Goal: Task Accomplishment & Management: Manage account settings

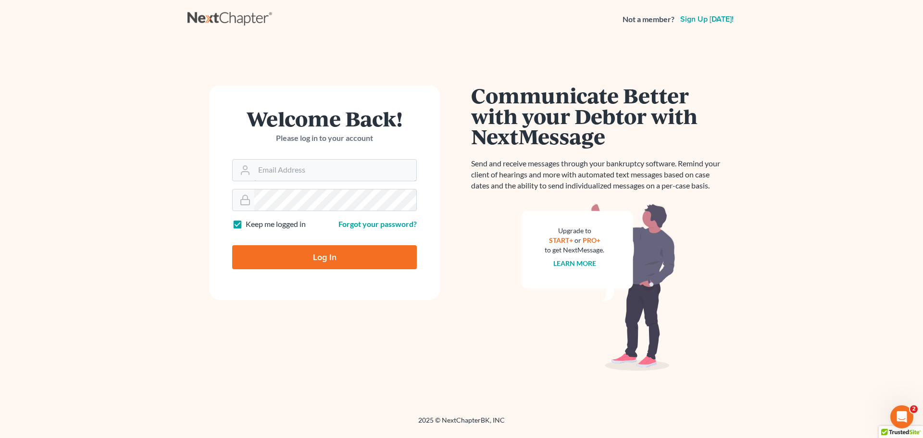
type input "[PERSON_NAME][EMAIL_ADDRESS][DOMAIN_NAME]"
click at [330, 256] on input "Log In" at bounding box center [324, 257] width 185 height 24
type input "Thinking..."
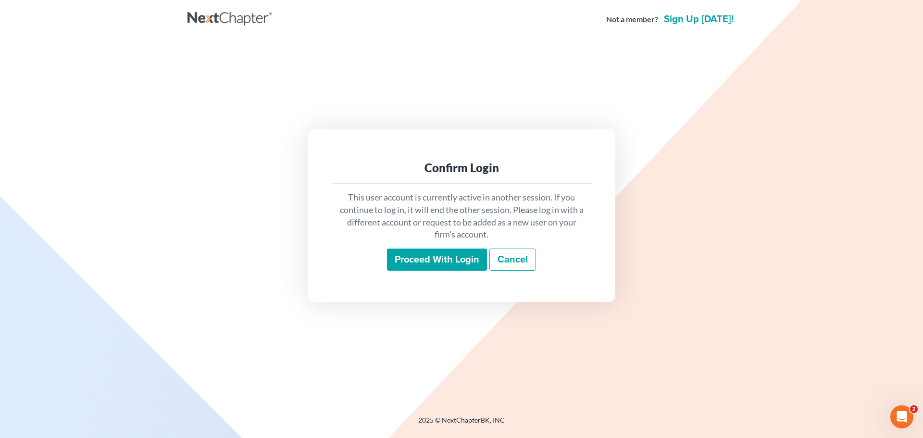
click at [451, 262] on input "Proceed with login" at bounding box center [437, 259] width 100 height 22
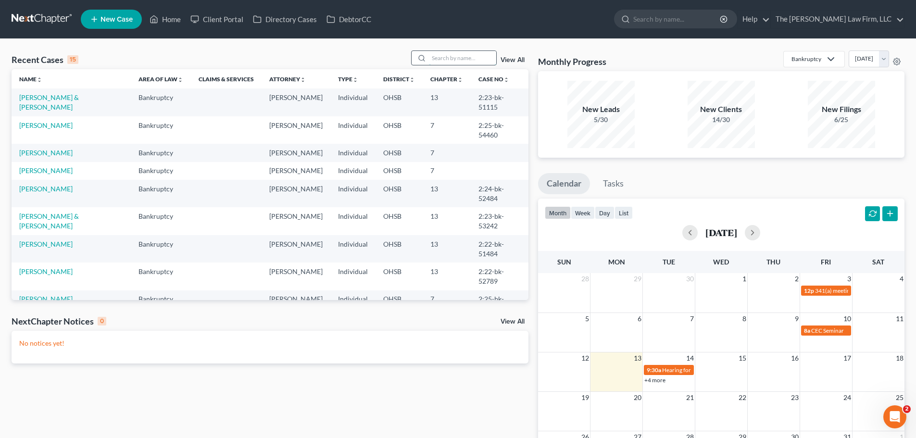
click at [450, 60] on input "search" at bounding box center [462, 58] width 67 height 14
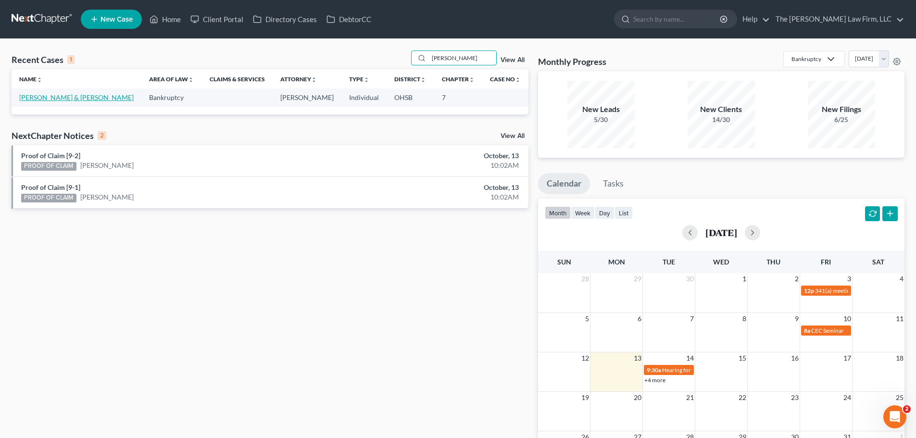
type input "[PERSON_NAME]"
click at [64, 98] on link "[PERSON_NAME] & [PERSON_NAME]" at bounding box center [76, 97] width 114 height 8
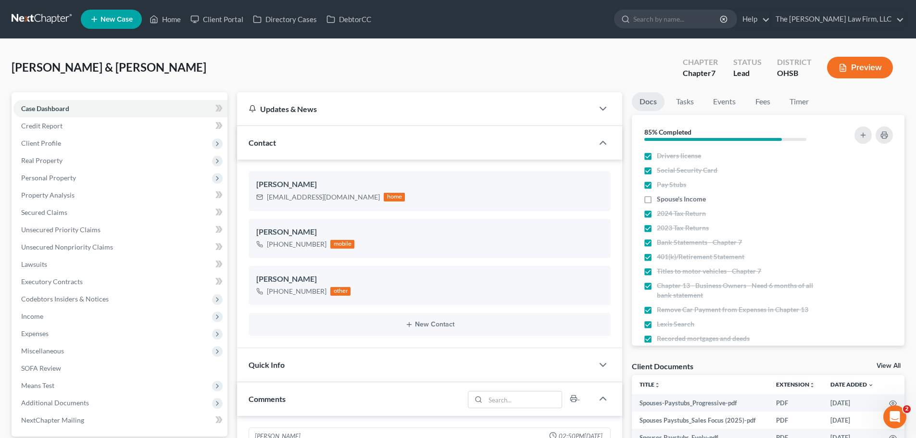
scroll to position [104, 0]
click at [176, 23] on link "Home" at bounding box center [165, 19] width 41 height 17
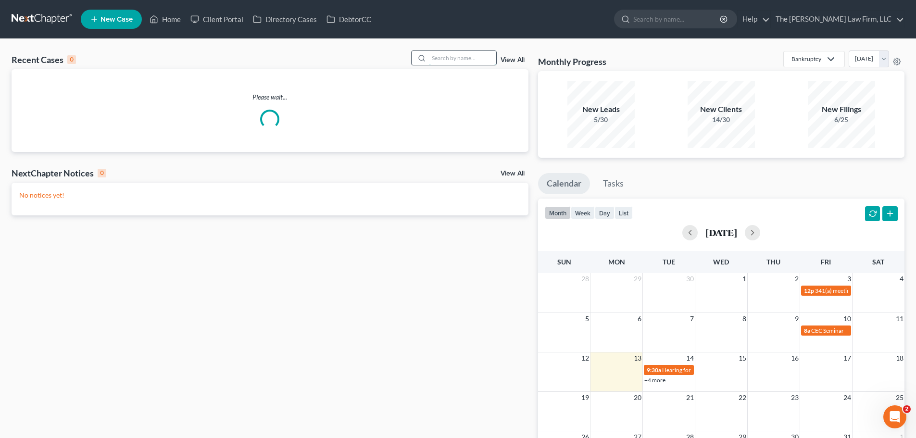
click at [476, 59] on input "search" at bounding box center [462, 58] width 67 height 14
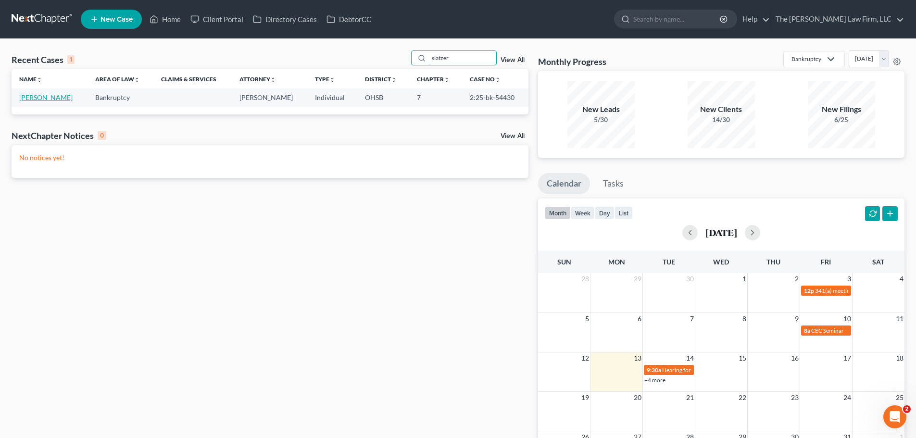
type input "slatzer"
click at [50, 95] on link "[PERSON_NAME]" at bounding box center [45, 97] width 53 height 8
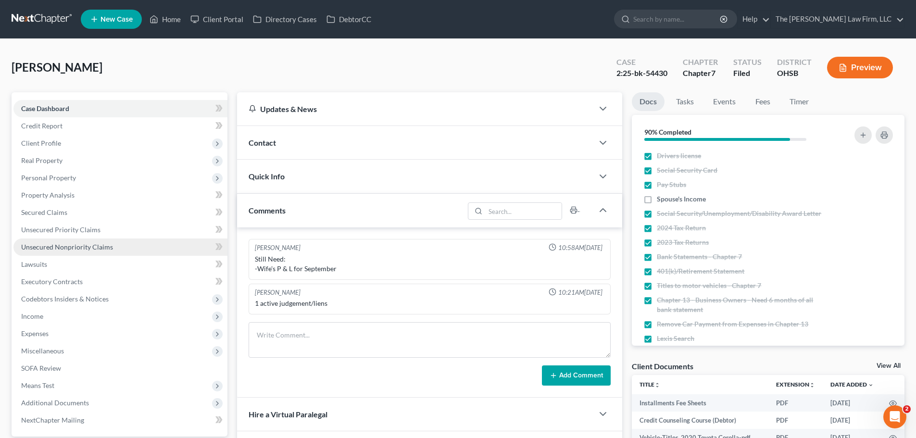
scroll to position [181, 0]
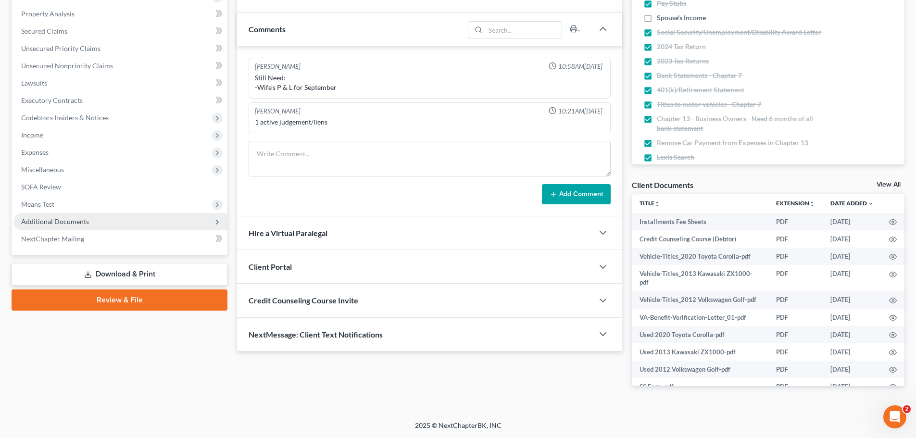
click at [65, 221] on span "Additional Documents" at bounding box center [55, 221] width 68 height 8
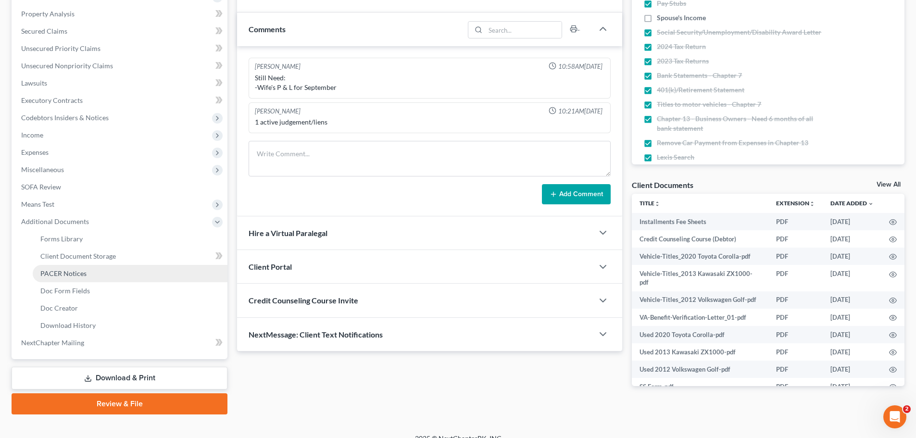
click at [66, 267] on link "PACER Notices" at bounding box center [130, 273] width 195 height 17
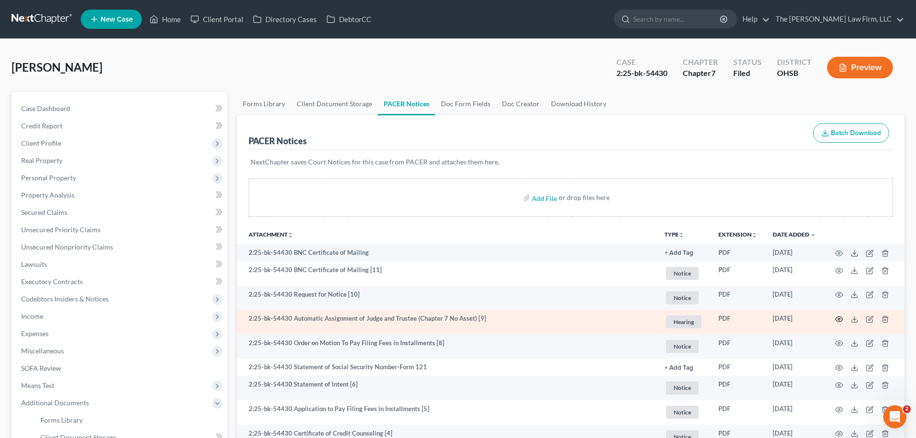
click at [840, 319] on icon "button" at bounding box center [839, 319] width 8 height 8
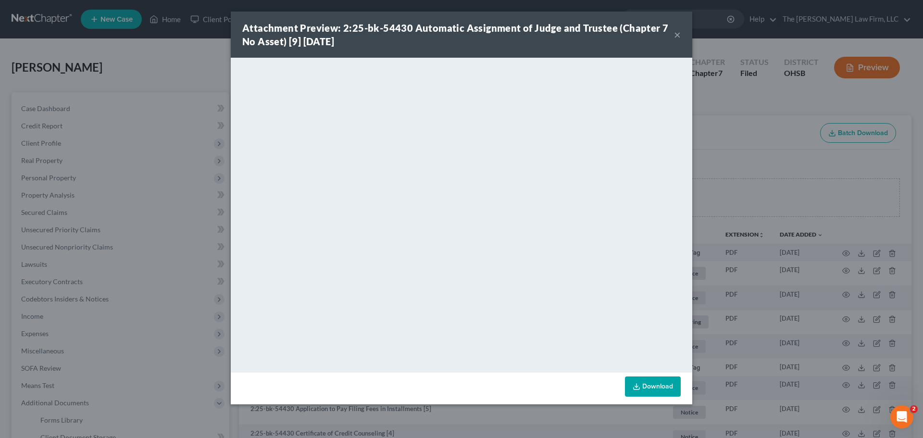
click at [680, 37] on button "×" at bounding box center [677, 35] width 7 height 12
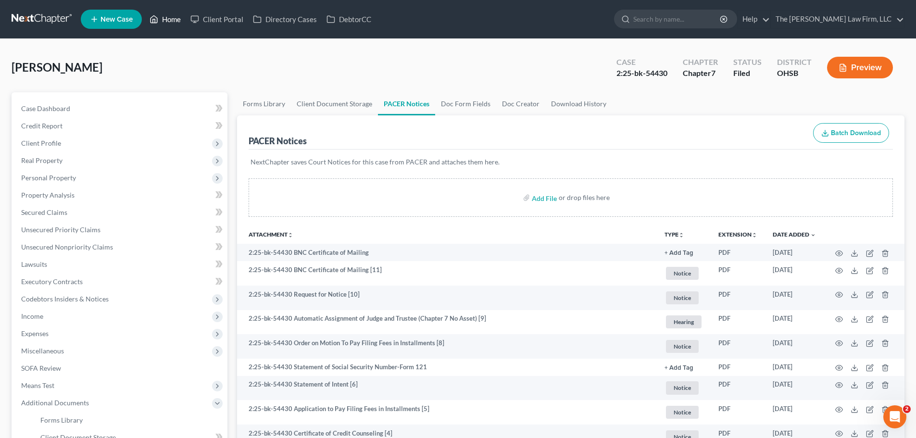
drag, startPoint x: 169, startPoint y: 21, endPoint x: 176, endPoint y: 24, distance: 8.0
click at [169, 20] on link "Home" at bounding box center [165, 19] width 41 height 17
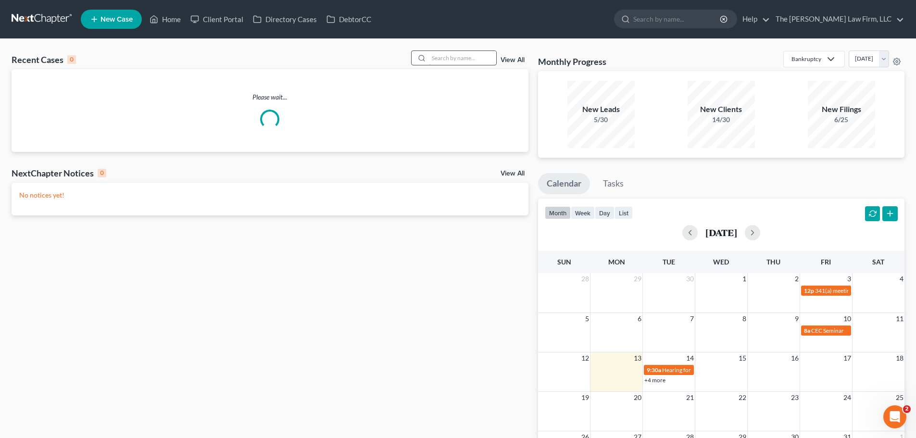
click at [477, 56] on input "search" at bounding box center [462, 58] width 67 height 14
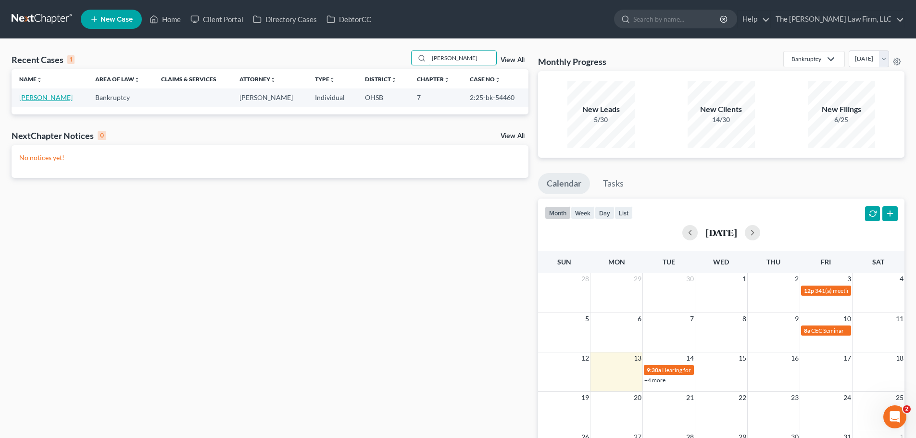
type input "[PERSON_NAME]"
click at [52, 95] on link "[PERSON_NAME]" at bounding box center [45, 97] width 53 height 8
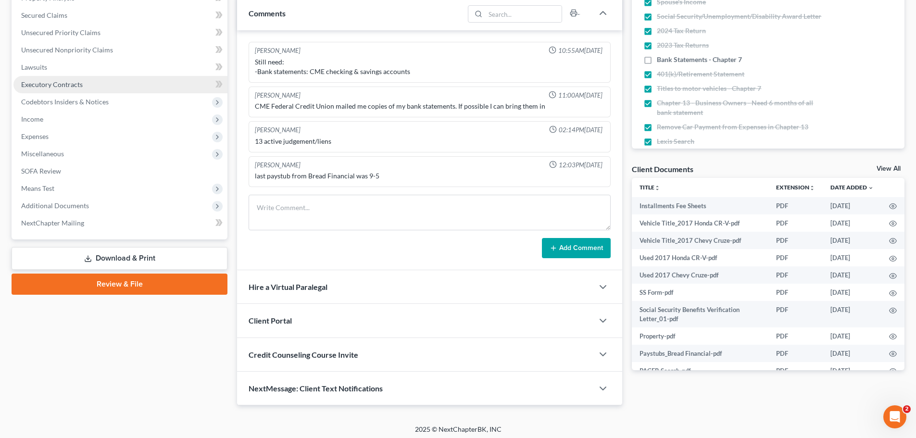
scroll to position [201, 0]
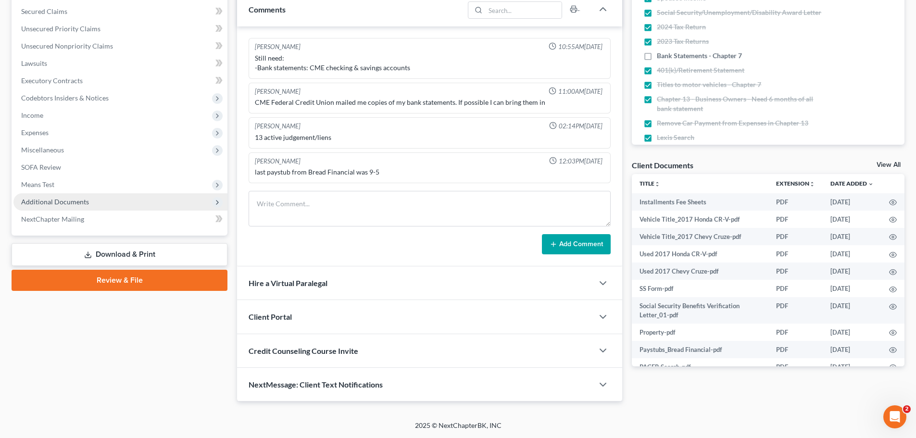
click at [51, 195] on span "Additional Documents" at bounding box center [120, 201] width 214 height 17
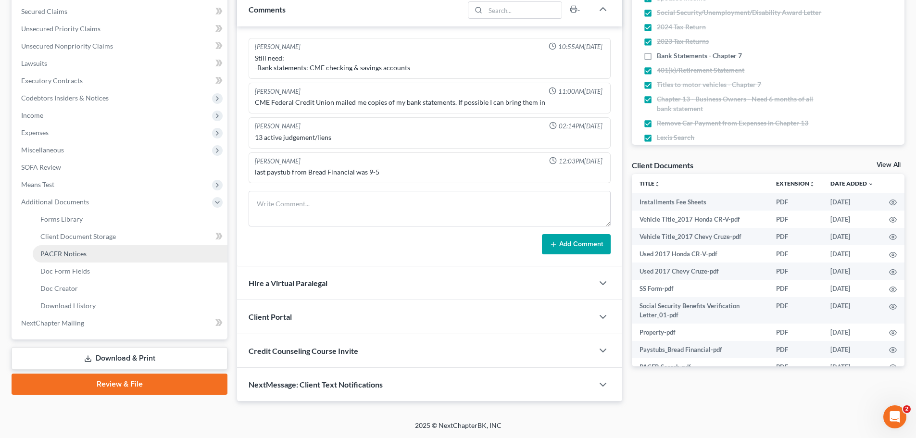
click at [59, 250] on span "PACER Notices" at bounding box center [63, 253] width 46 height 8
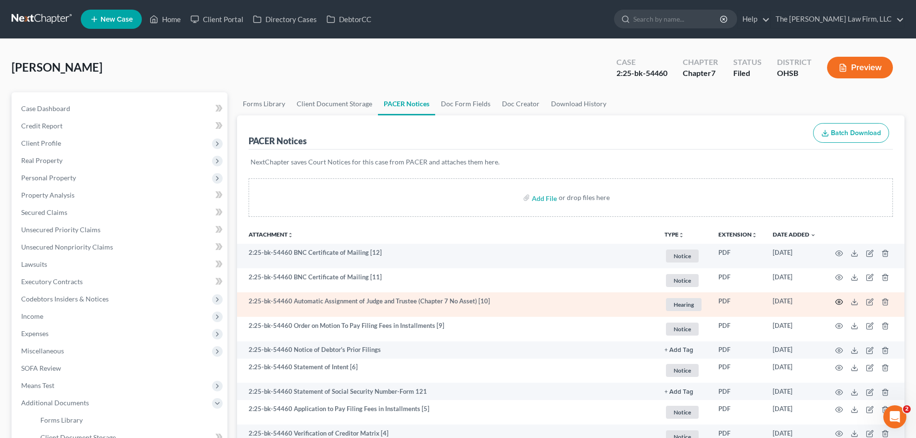
click at [838, 298] on icon "button" at bounding box center [839, 302] width 8 height 8
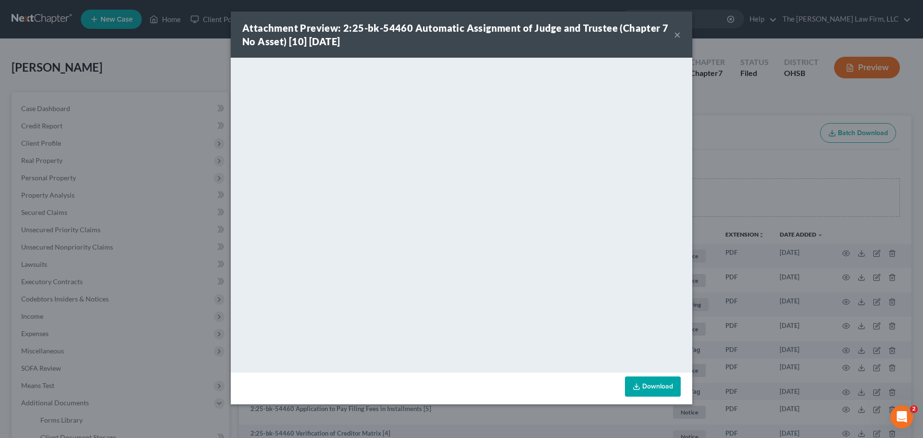
drag, startPoint x: 674, startPoint y: 33, endPoint x: 601, endPoint y: 47, distance: 74.5
click at [674, 32] on button "×" at bounding box center [677, 35] width 7 height 12
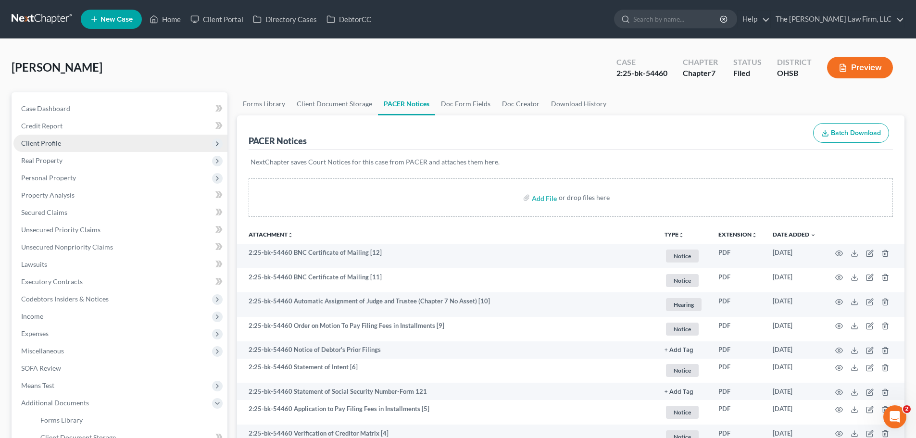
click at [47, 142] on span "Client Profile" at bounding box center [41, 143] width 40 height 8
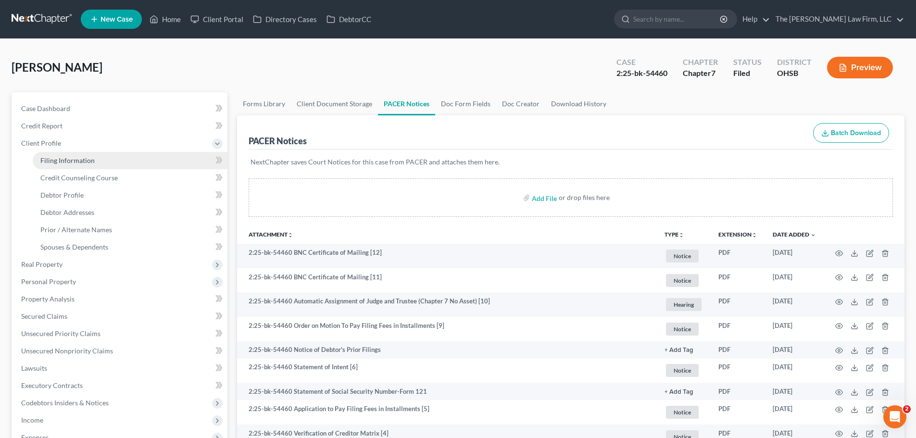
click at [58, 157] on span "Filing Information" at bounding box center [67, 160] width 54 height 8
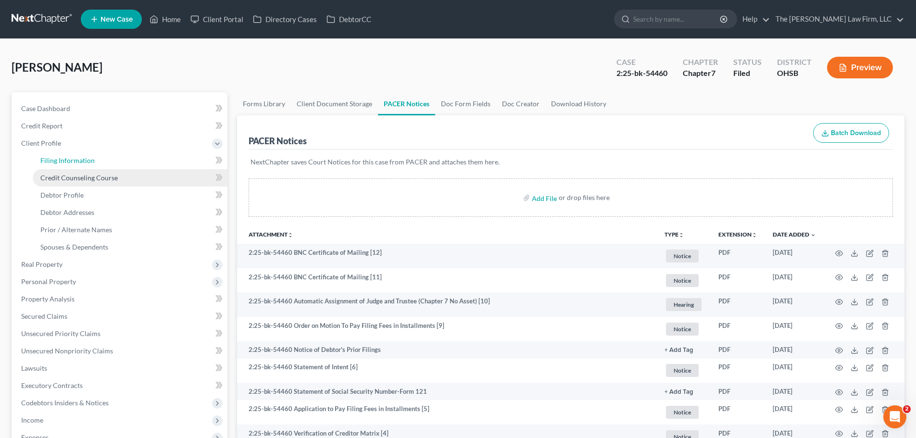
select select "1"
select select "0"
select select "36"
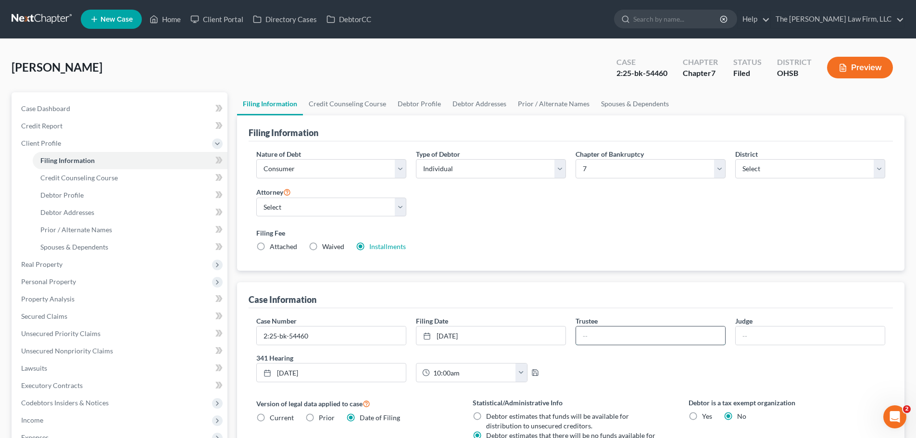
click at [634, 332] on input "text" at bounding box center [650, 335] width 149 height 18
type input "[PERSON_NAME]"
click at [773, 334] on input "text" at bounding box center [809, 335] width 149 height 18
type input "[PERSON_NAME]"
click at [533, 373] on polyline "button" at bounding box center [534, 374] width 3 height 2
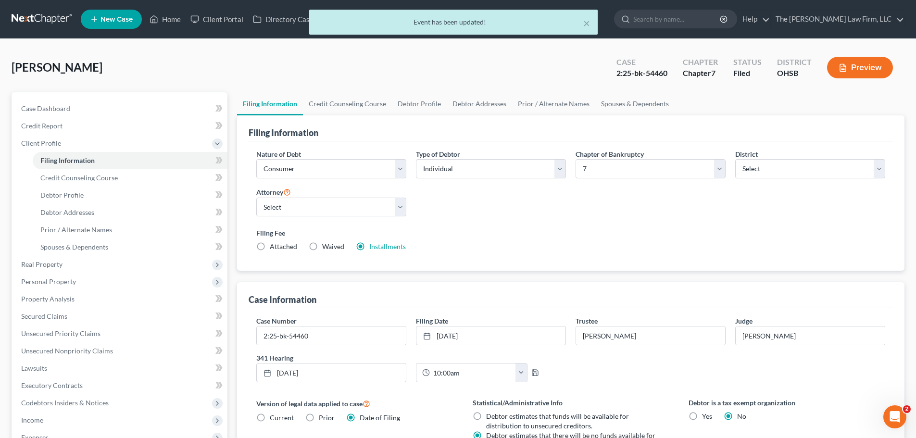
click at [165, 21] on div "× Event has been updated!" at bounding box center [453, 25] width 916 height 30
drag, startPoint x: 587, startPoint y: 20, endPoint x: 472, endPoint y: 44, distance: 117.4
click at [576, 22] on div "× Event has been updated!" at bounding box center [453, 22] width 288 height 25
click at [170, 21] on div "× Event has been updated!" at bounding box center [453, 25] width 916 height 30
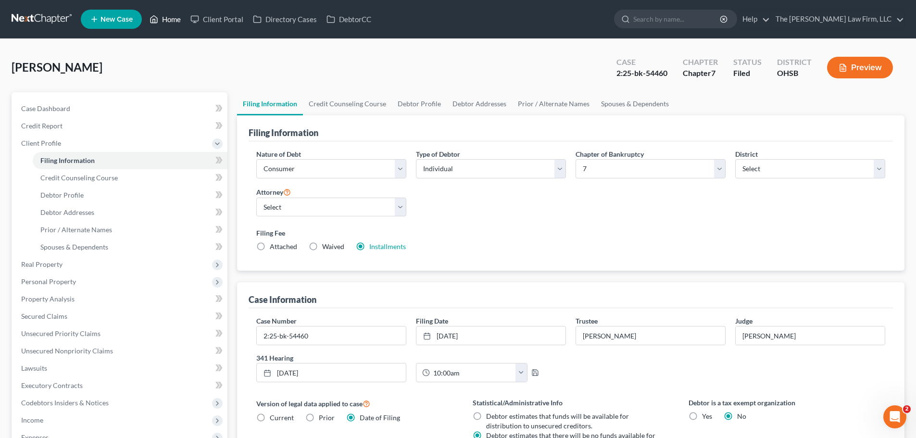
click at [175, 16] on link "Home" at bounding box center [165, 19] width 41 height 17
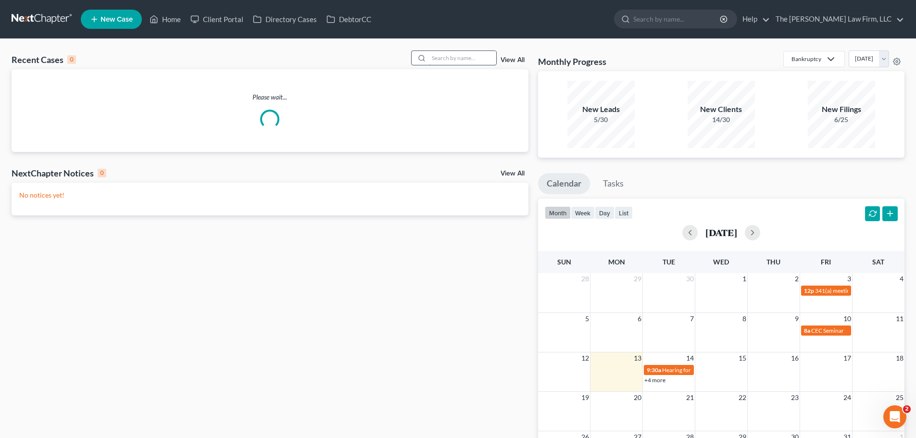
click at [477, 61] on input "search" at bounding box center [462, 58] width 67 height 14
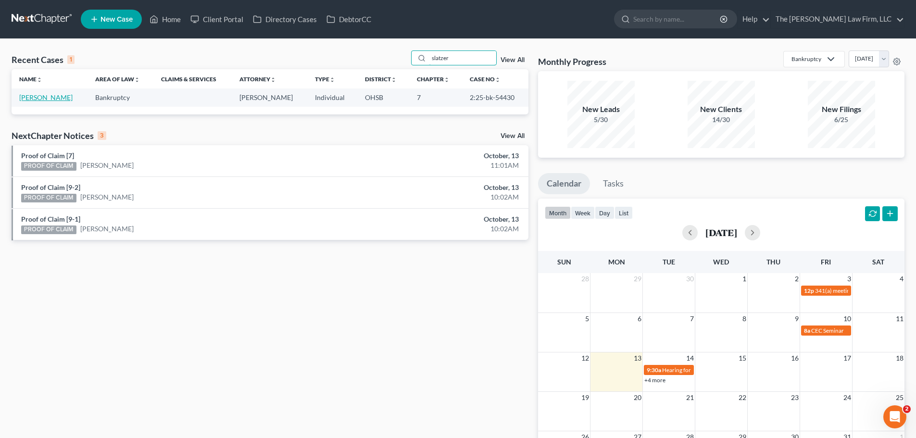
type input "slatzer"
click at [52, 99] on link "[PERSON_NAME]" at bounding box center [45, 97] width 53 height 8
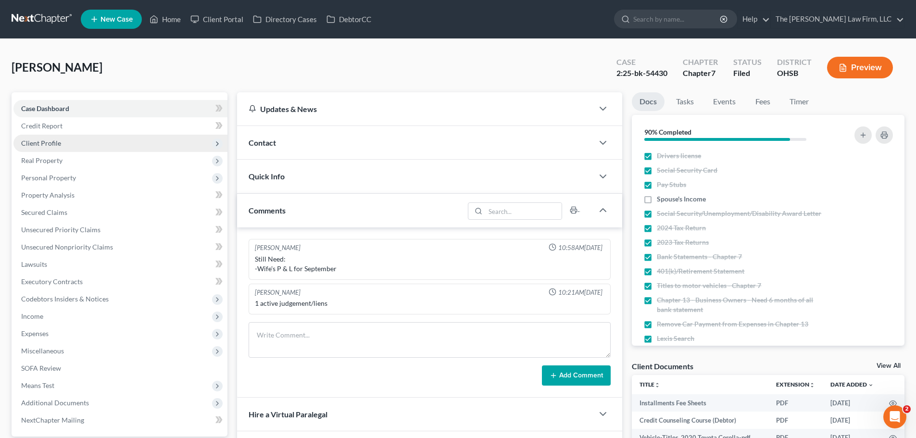
click at [56, 140] on span "Client Profile" at bounding box center [41, 143] width 40 height 8
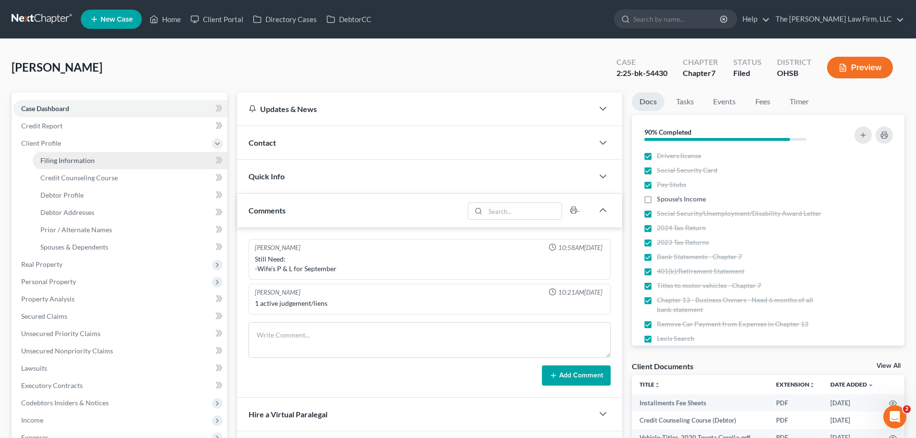
click at [64, 157] on span "Filing Information" at bounding box center [67, 160] width 54 height 8
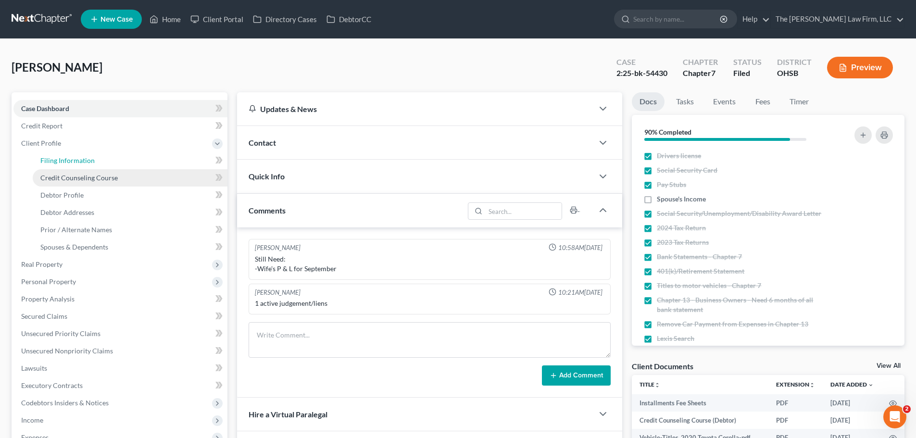
select select "1"
select select "0"
select select "62"
select select "2"
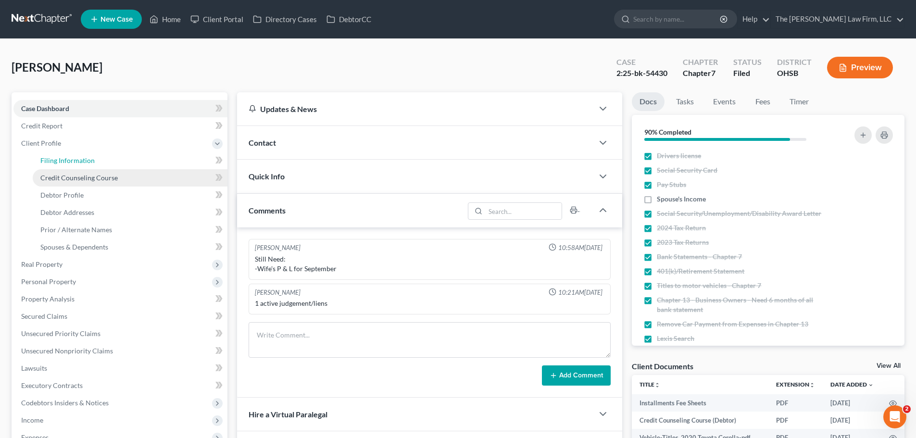
select select "36"
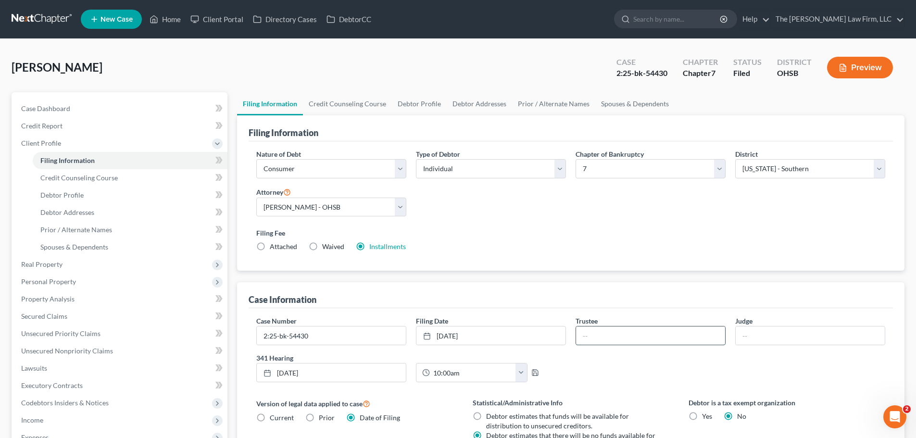
click at [616, 330] on input "text" at bounding box center [650, 335] width 149 height 18
type input "[PERSON_NAME]"
click at [815, 333] on input "text" at bounding box center [809, 335] width 149 height 18
type input "[PERSON_NAME]"
drag, startPoint x: 532, startPoint y: 370, endPoint x: 515, endPoint y: 371, distance: 17.3
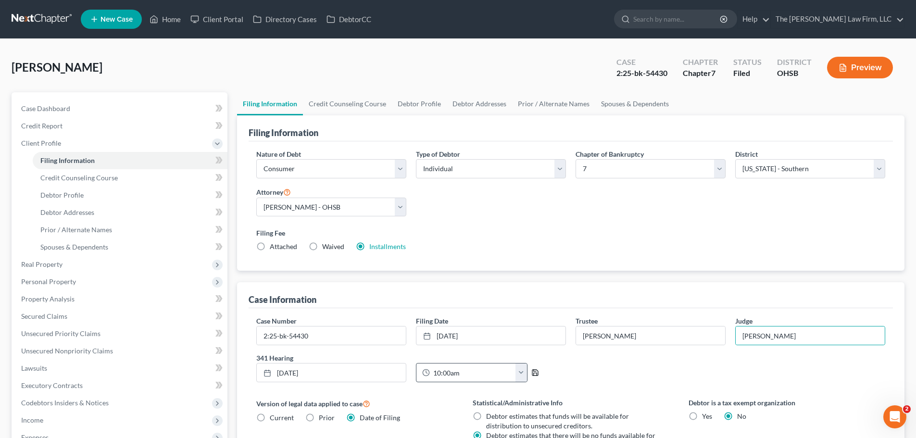
click at [532, 370] on icon "button" at bounding box center [535, 373] width 8 height 8
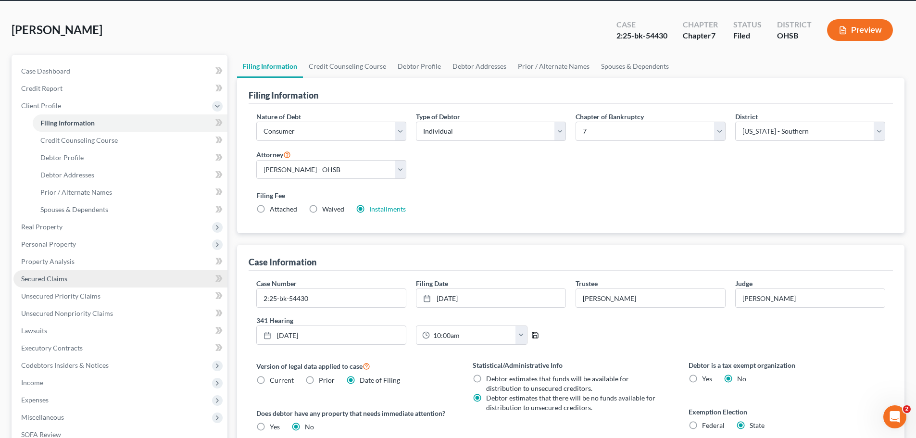
scroll to position [96, 0]
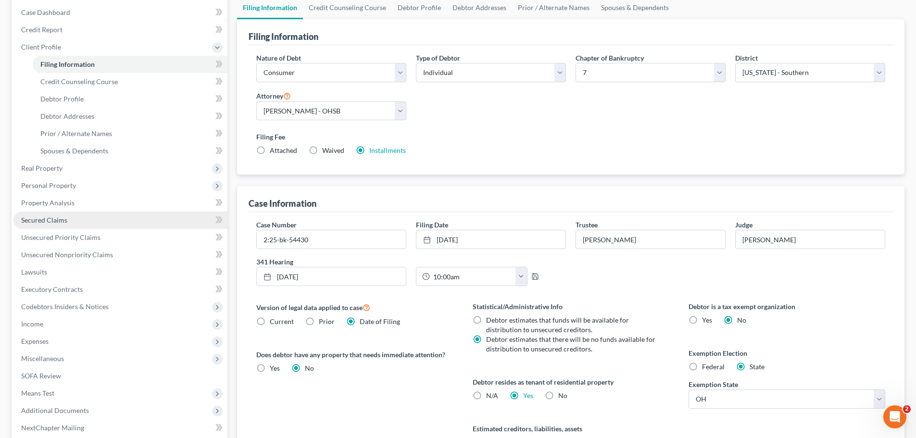
drag, startPoint x: 45, startPoint y: 217, endPoint x: 51, endPoint y: 217, distance: 5.8
click at [45, 217] on span "Secured Claims" at bounding box center [44, 220] width 46 height 8
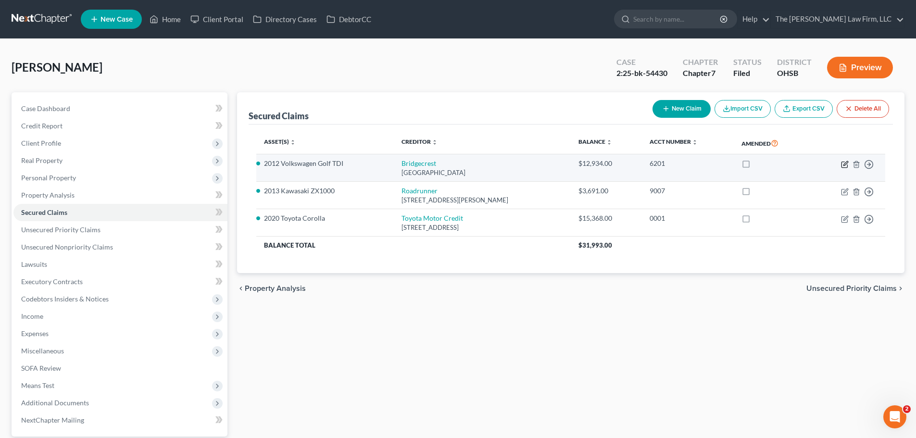
click at [842, 164] on icon "button" at bounding box center [845, 165] width 8 height 8
select select "3"
select select "0"
select select "2"
select select "0"
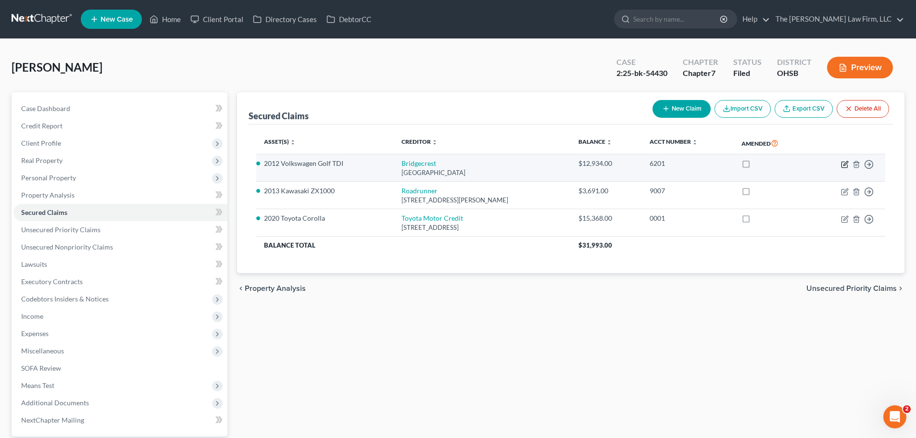
select select "0"
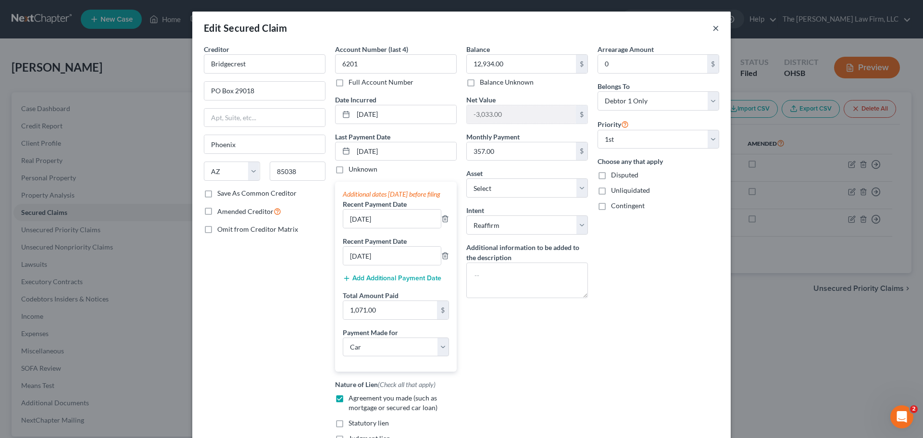
click at [714, 29] on button "×" at bounding box center [715, 28] width 7 height 12
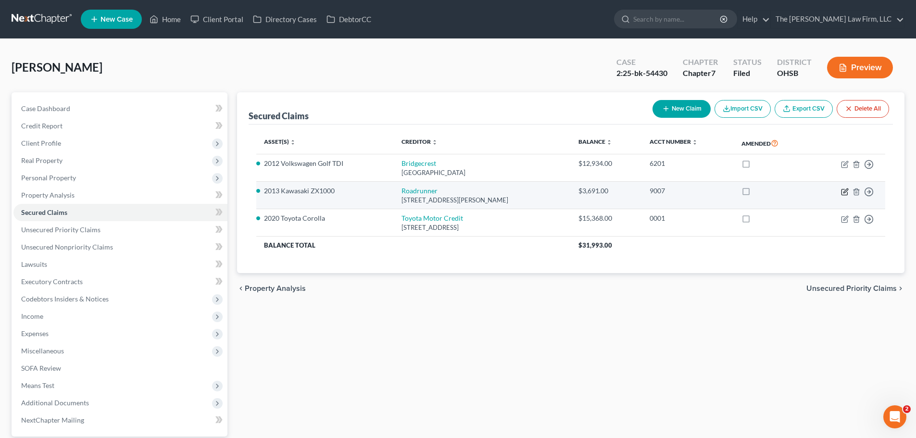
click at [843, 191] on icon "button" at bounding box center [845, 190] width 4 height 4
select select "45"
select select "0"
select select "10"
select select "2"
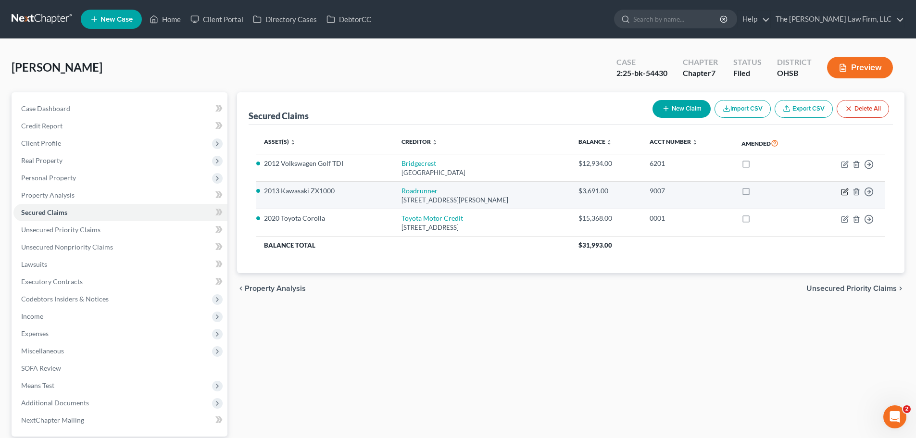
select select "0"
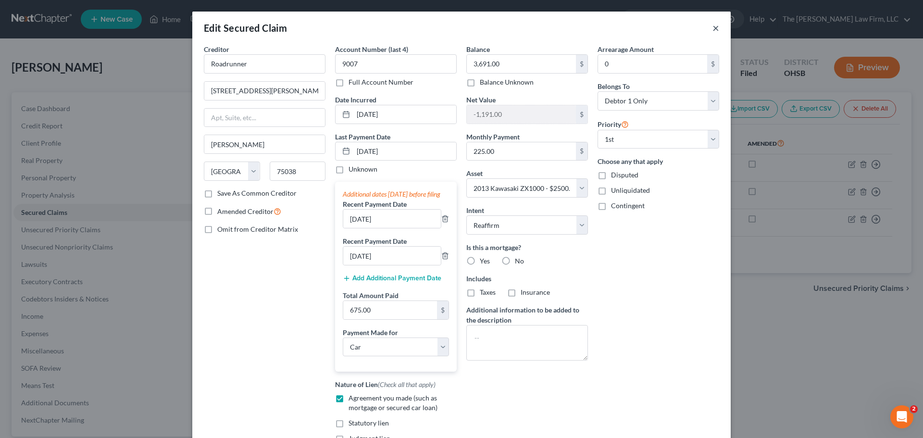
click at [712, 28] on button "×" at bounding box center [715, 28] width 7 height 12
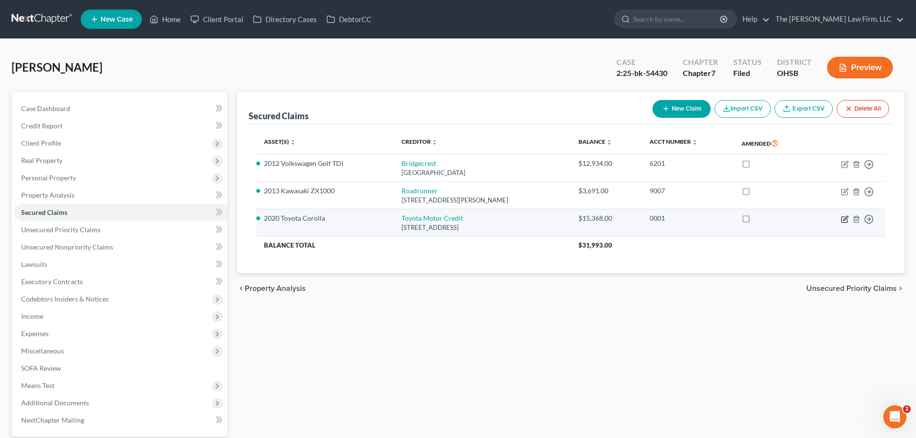
click at [846, 218] on icon "button" at bounding box center [845, 219] width 8 height 8
select select "4"
select select "0"
select select "7"
select select "2"
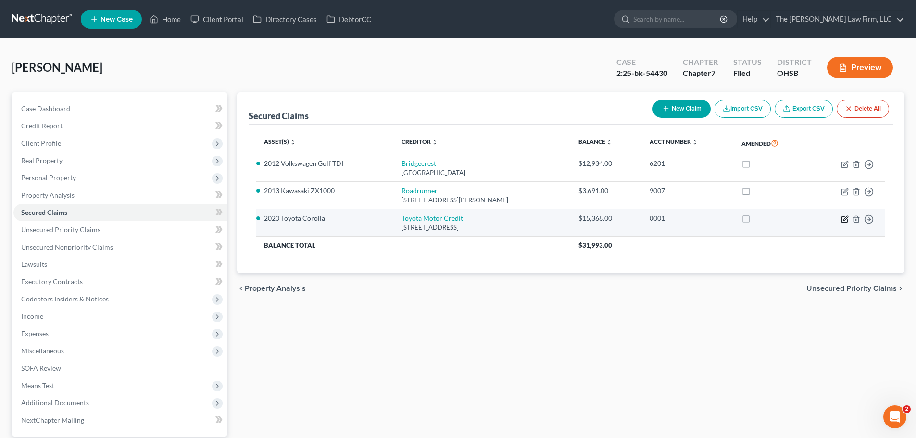
select select "0"
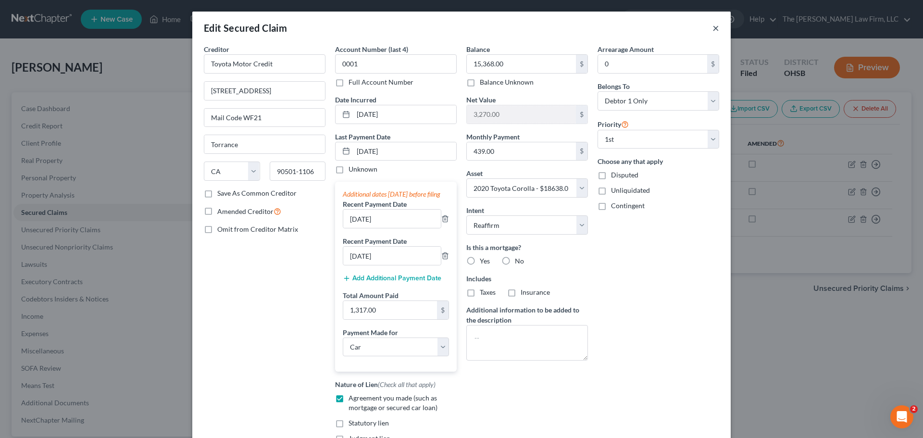
drag, startPoint x: 710, startPoint y: 29, endPoint x: 716, endPoint y: 36, distance: 8.9
click at [712, 28] on button "×" at bounding box center [715, 28] width 7 height 12
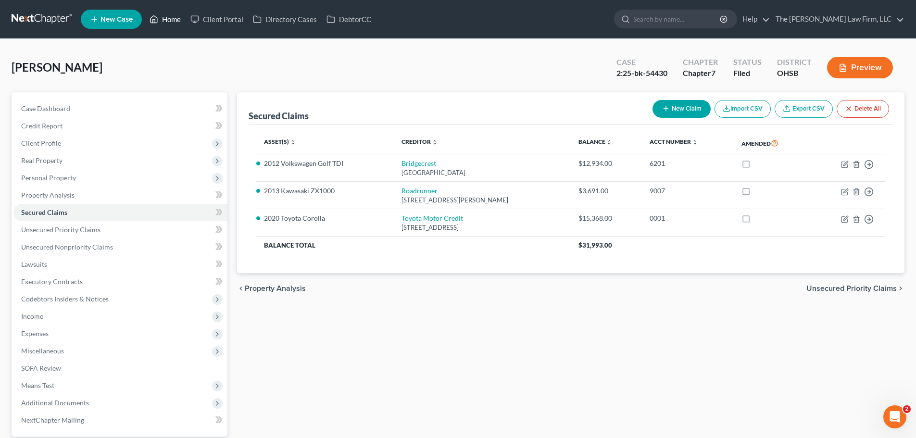
drag, startPoint x: 170, startPoint y: 16, endPoint x: 215, endPoint y: 39, distance: 51.2
click at [170, 16] on link "Home" at bounding box center [165, 19] width 41 height 17
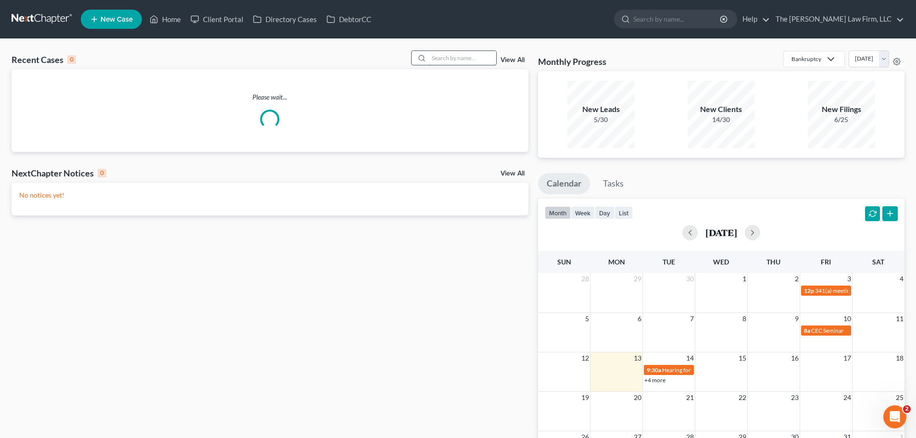
click at [473, 61] on input "search" at bounding box center [462, 58] width 67 height 14
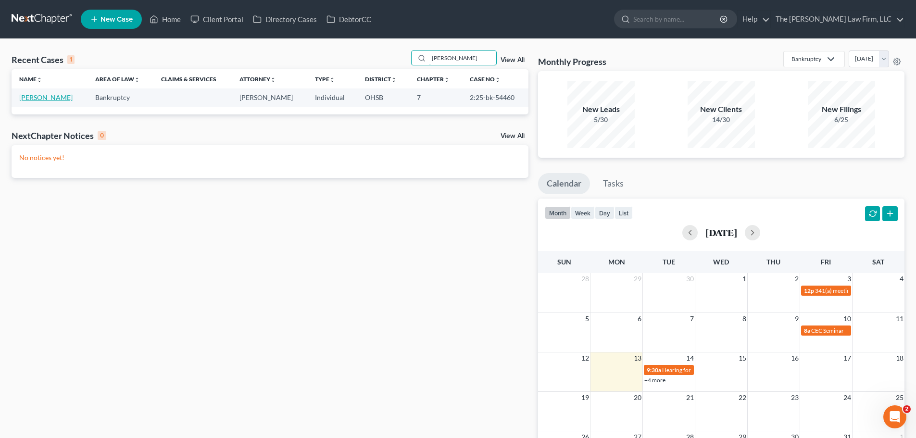
type input "[PERSON_NAME]"
click at [39, 96] on link "[PERSON_NAME]" at bounding box center [45, 97] width 53 height 8
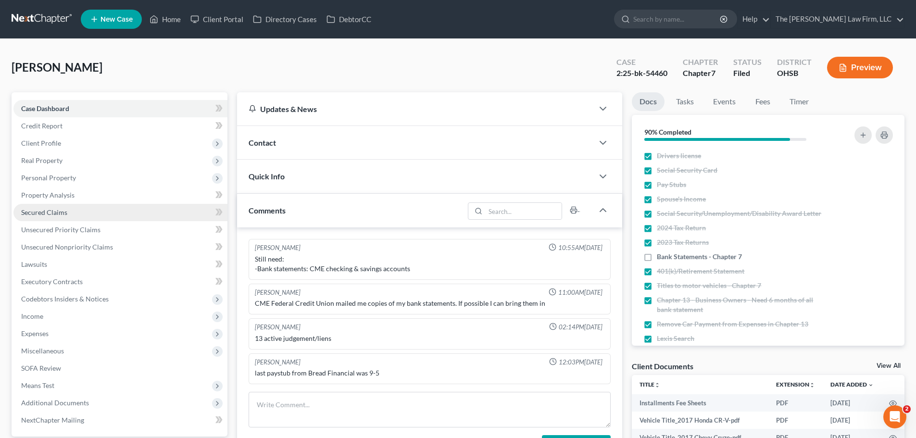
click at [48, 214] on span "Secured Claims" at bounding box center [44, 212] width 46 height 8
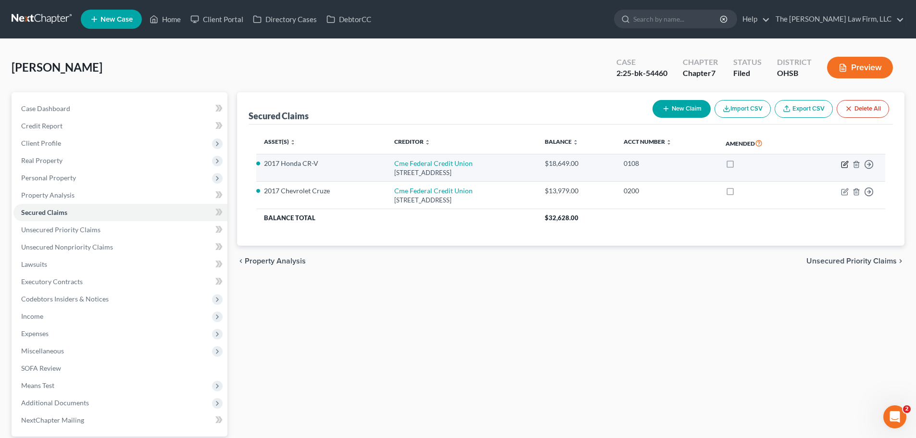
click at [842, 165] on icon "button" at bounding box center [844, 164] width 6 height 6
select select "36"
select select "0"
select select "2"
select select "0"
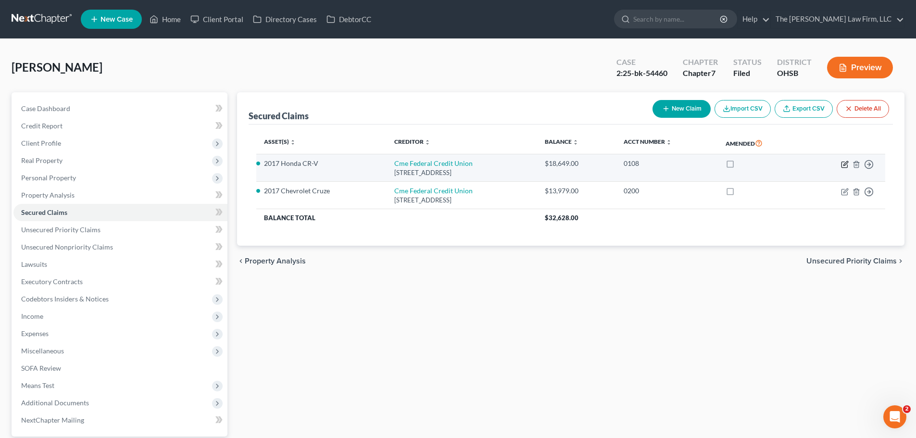
select select "0"
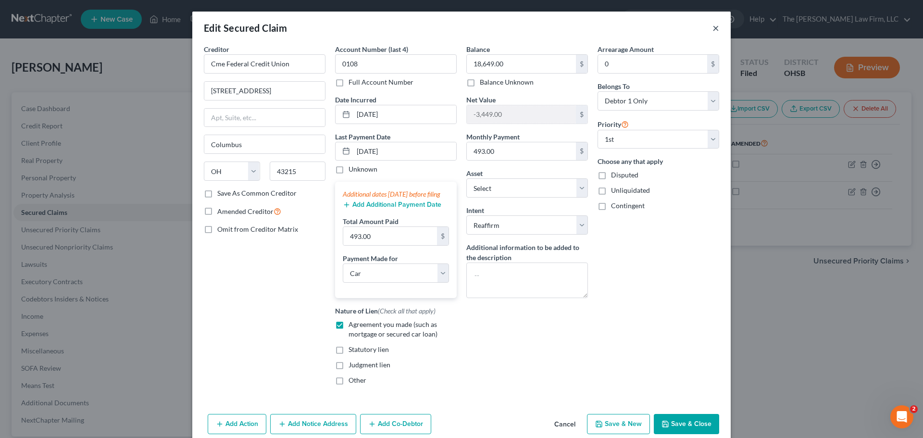
click at [712, 27] on button "×" at bounding box center [715, 28] width 7 height 12
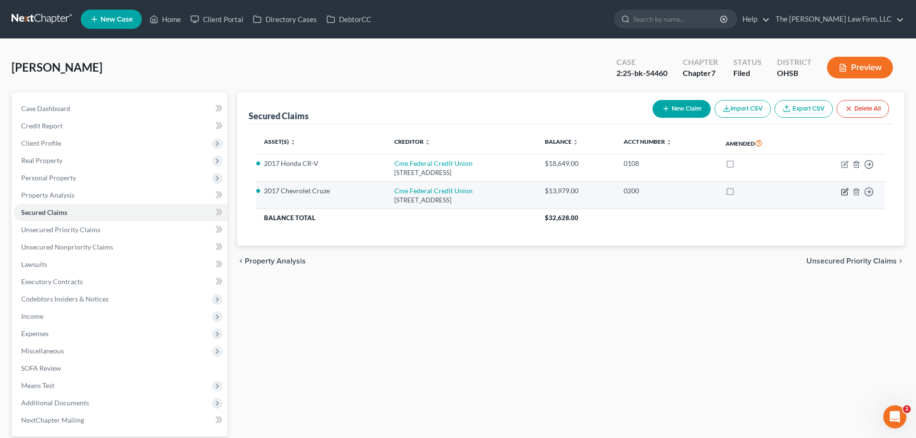
click at [842, 192] on icon "button" at bounding box center [845, 192] width 8 height 8
select select "36"
select select "0"
select select "4"
select select "2"
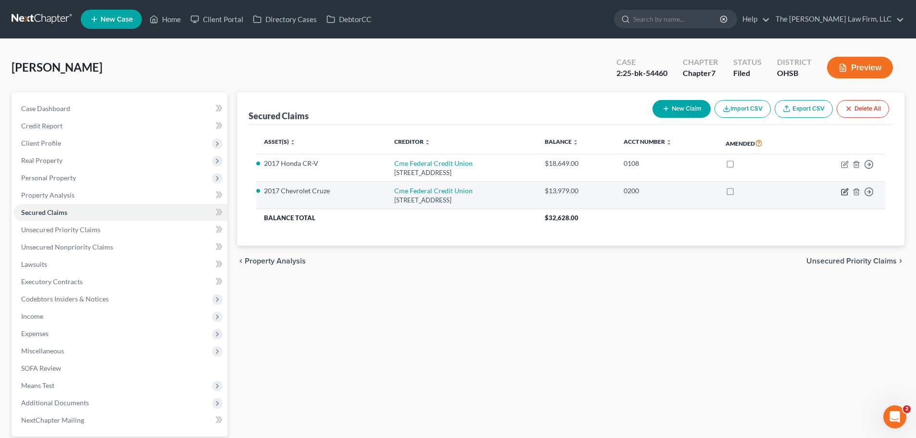
select select "0"
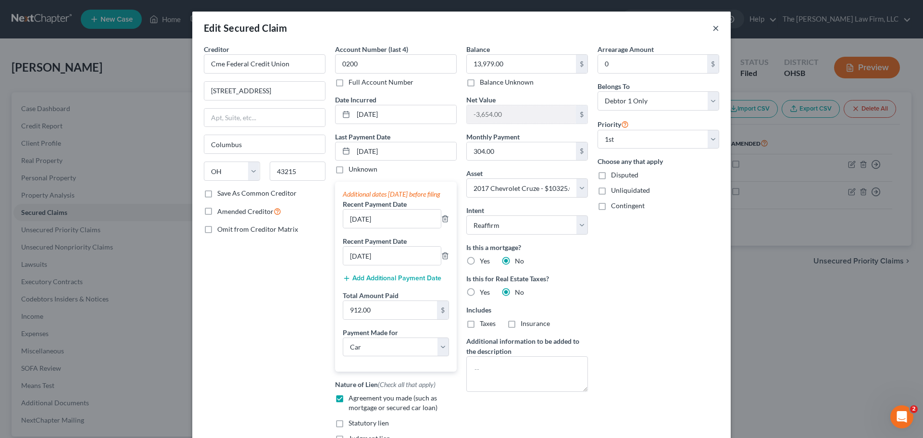
click at [715, 28] on button "×" at bounding box center [715, 28] width 7 height 12
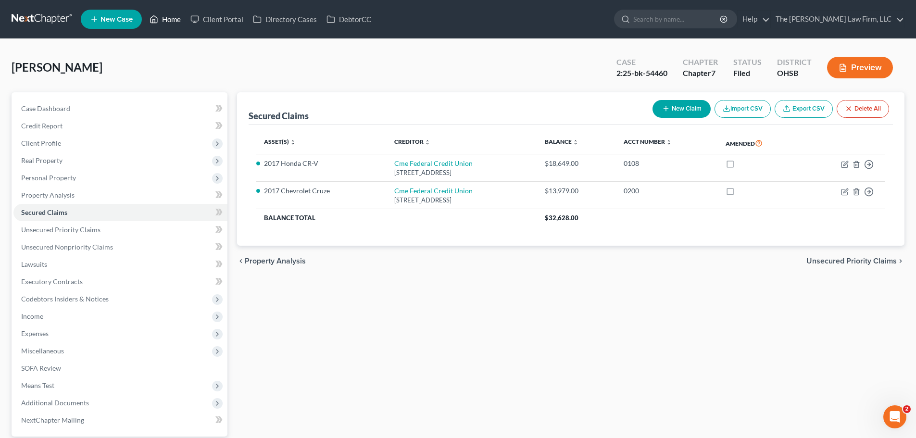
drag, startPoint x: 174, startPoint y: 19, endPoint x: 215, endPoint y: 37, distance: 44.4
click at [174, 19] on link "Home" at bounding box center [165, 19] width 41 height 17
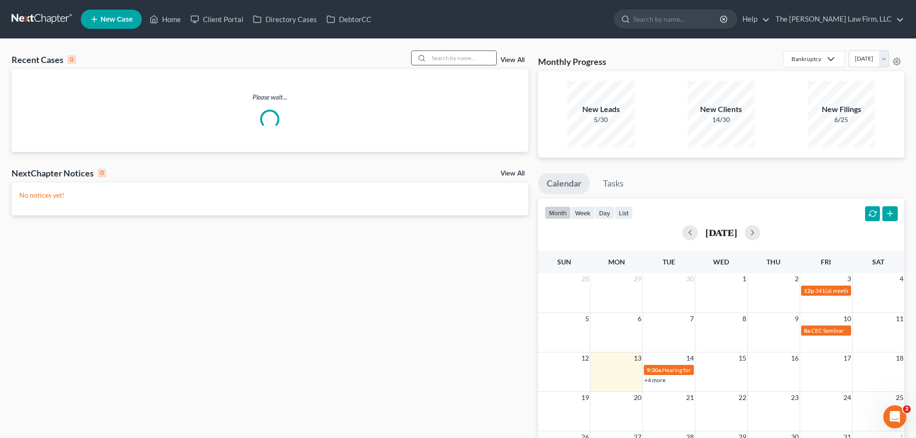
click at [472, 57] on input "search" at bounding box center [462, 58] width 67 height 14
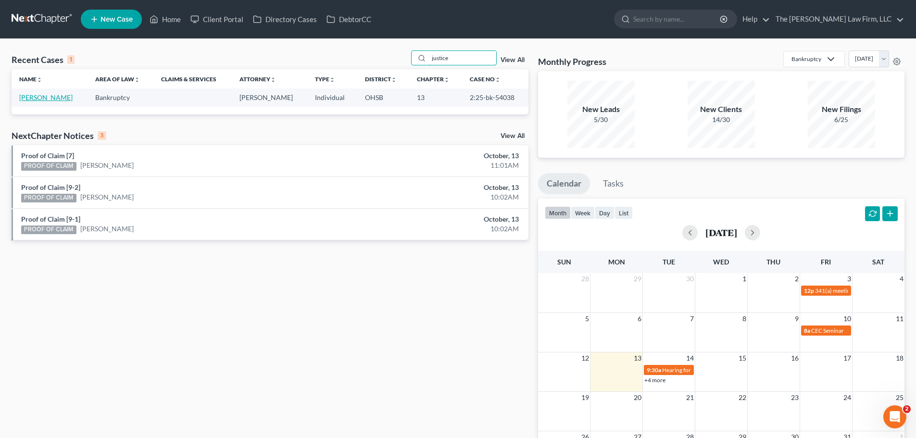
type input "justice"
click at [52, 96] on link "[PERSON_NAME]" at bounding box center [45, 97] width 53 height 8
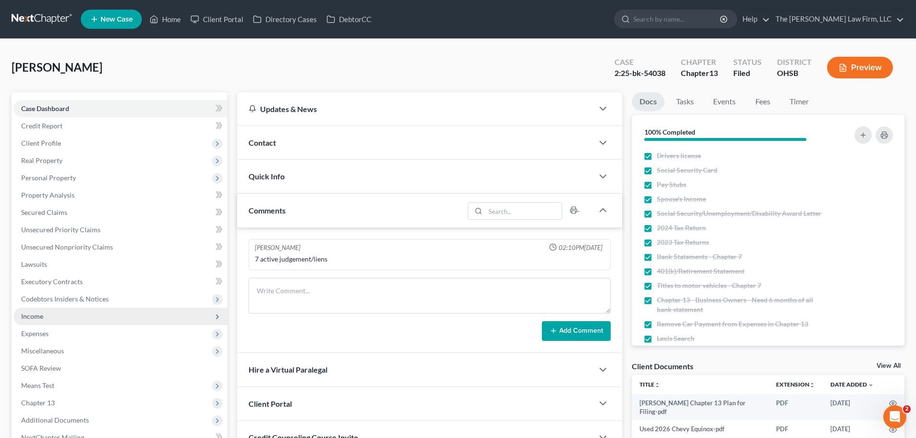
click at [38, 318] on span "Income" at bounding box center [32, 316] width 22 height 8
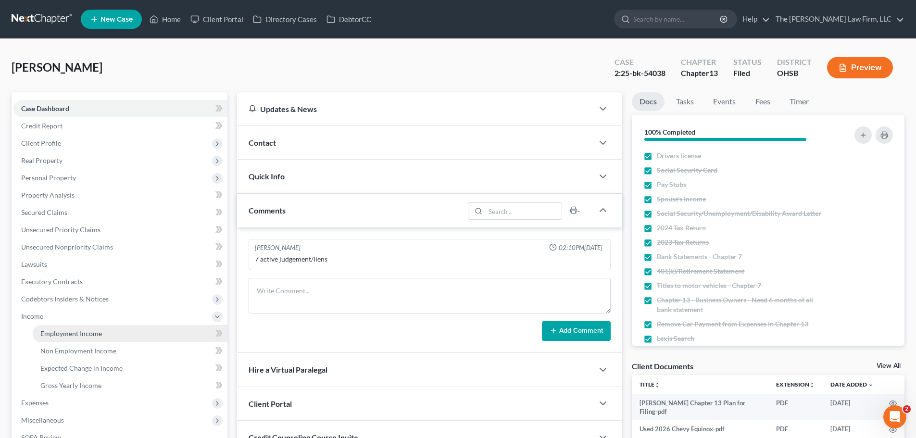
click at [56, 334] on span "Employment Income" at bounding box center [71, 333] width 62 height 8
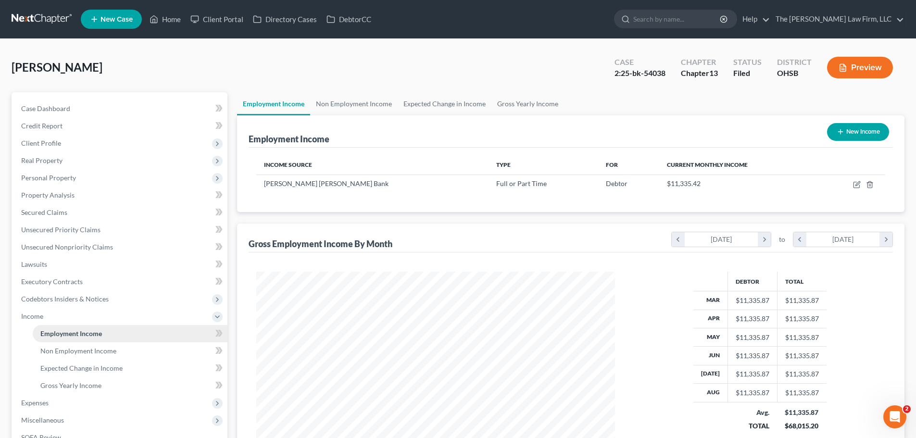
scroll to position [179, 378]
click at [355, 107] on link "Non Employment Income" at bounding box center [353, 103] width 87 height 23
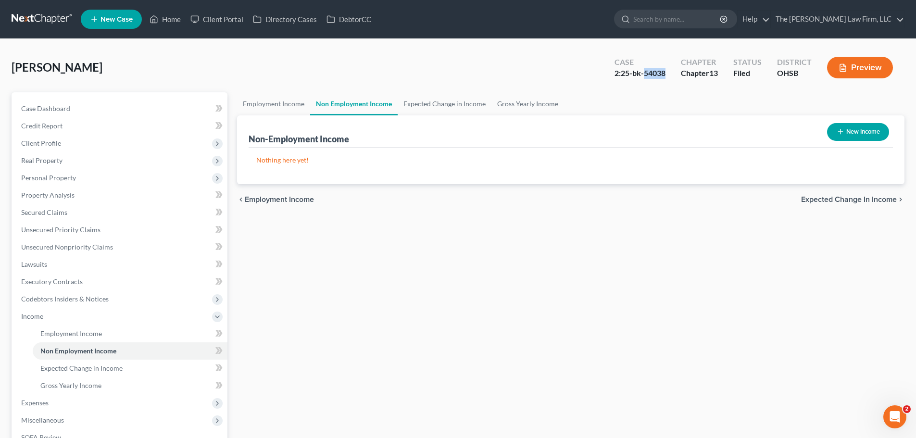
drag, startPoint x: 644, startPoint y: 71, endPoint x: 664, endPoint y: 77, distance: 20.7
click at [664, 77] on div "2:25-bk-54038" at bounding box center [639, 73] width 51 height 11
copy div "54038"
click at [173, 20] on link "Home" at bounding box center [165, 19] width 41 height 17
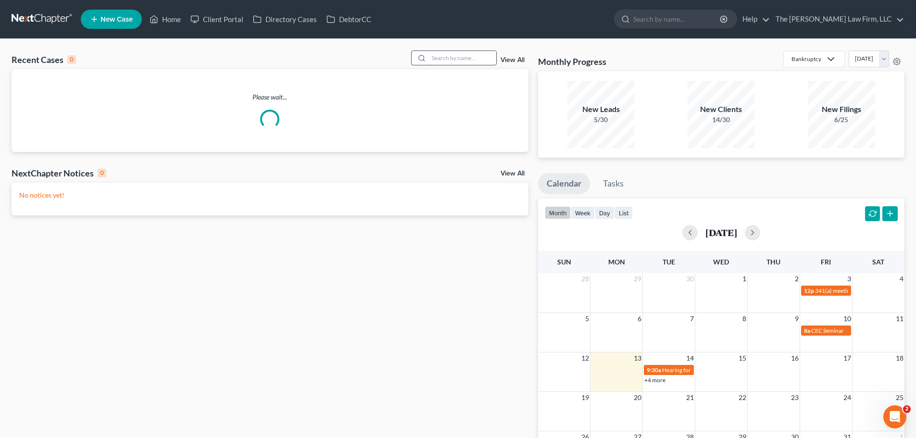
click at [468, 56] on input "search" at bounding box center [462, 58] width 67 height 14
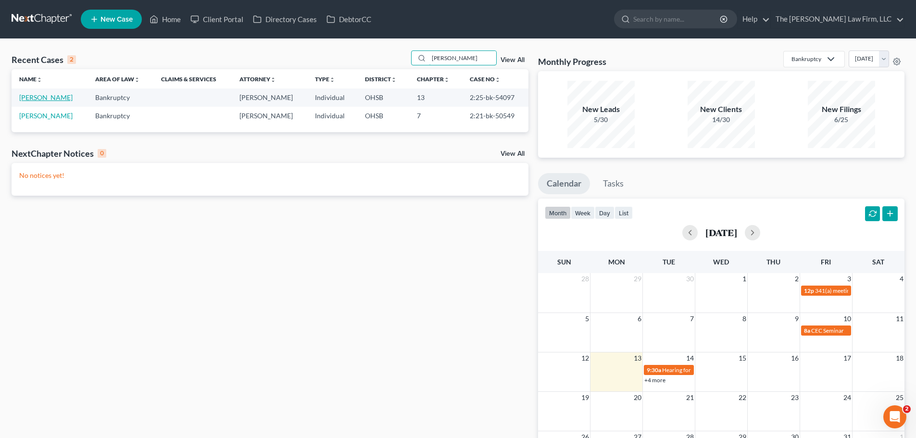
type input "[PERSON_NAME]"
click at [50, 99] on link "[PERSON_NAME]" at bounding box center [45, 97] width 53 height 8
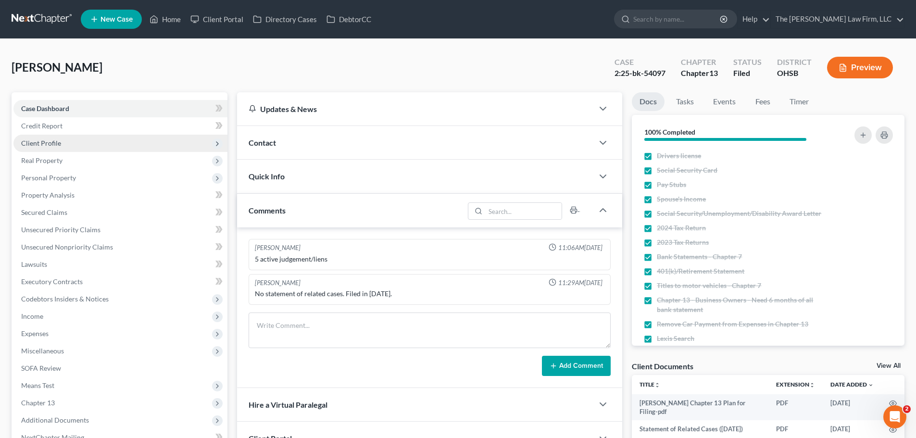
click at [66, 139] on span "Client Profile" at bounding box center [120, 143] width 214 height 17
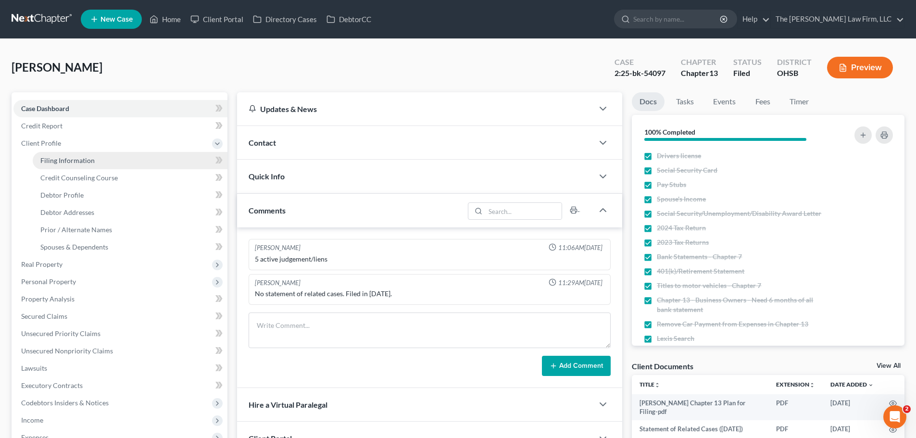
click at [70, 159] on span "Filing Information" at bounding box center [67, 160] width 54 height 8
select select "1"
select select "0"
select select "3"
select select "62"
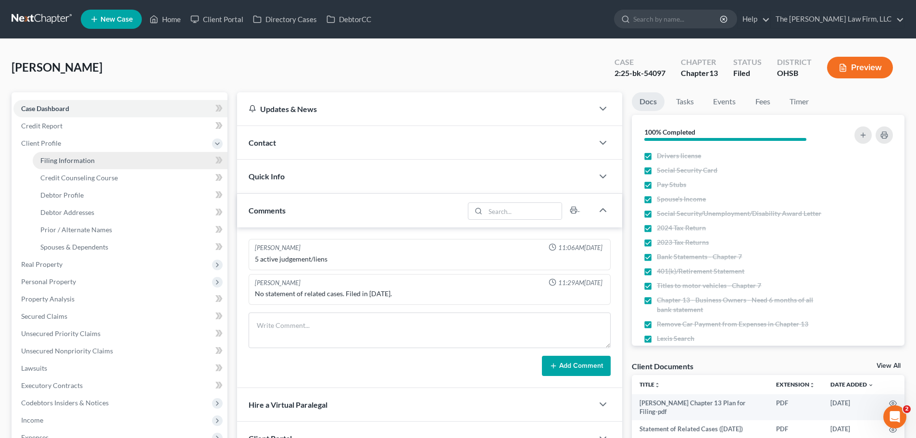
select select "2"
select select "36"
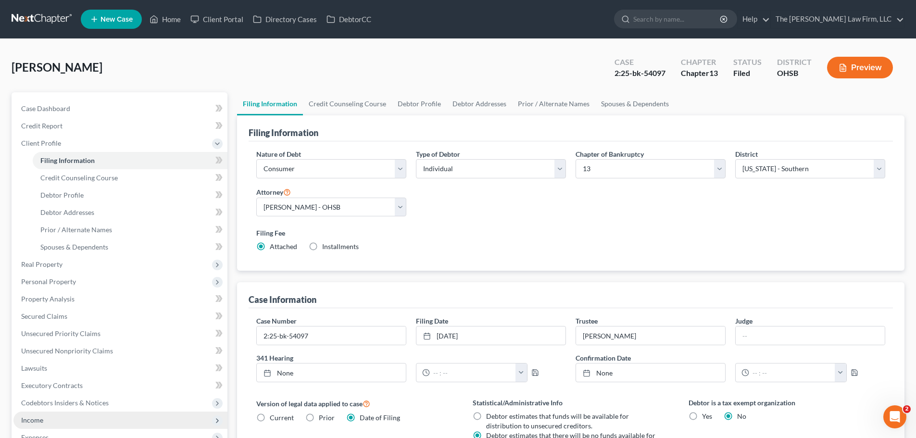
click at [44, 416] on span "Income" at bounding box center [120, 419] width 214 height 17
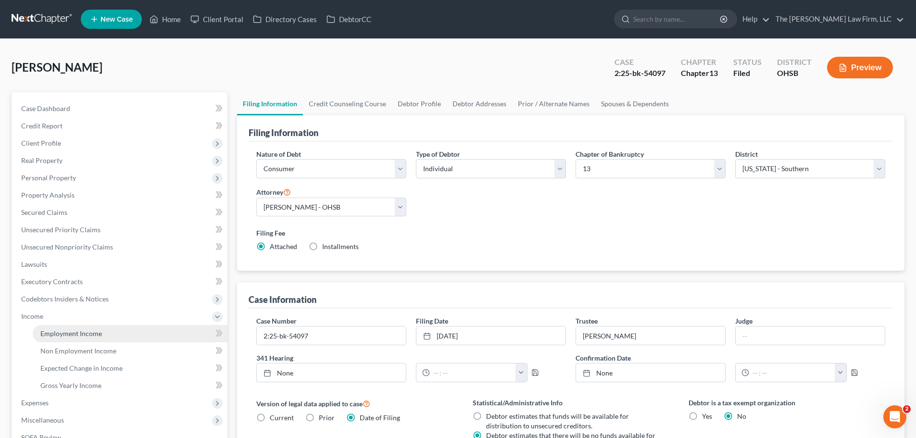
click at [79, 336] on span "Employment Income" at bounding box center [71, 333] width 62 height 8
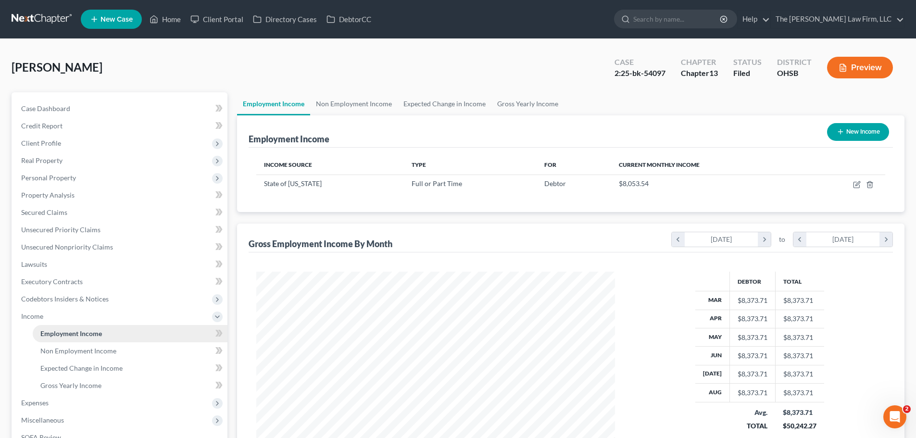
scroll to position [179, 378]
click at [364, 101] on link "Non Employment Income" at bounding box center [353, 103] width 87 height 23
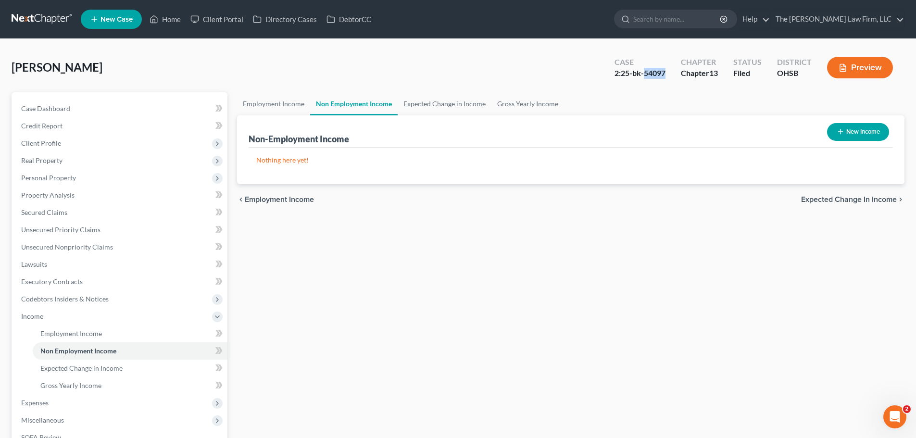
drag, startPoint x: 645, startPoint y: 73, endPoint x: 669, endPoint y: 74, distance: 24.6
click at [669, 74] on div "Case 2:25-bk-54097" at bounding box center [639, 68] width 66 height 28
copy div "54097"
click at [172, 17] on link "Home" at bounding box center [165, 19] width 41 height 17
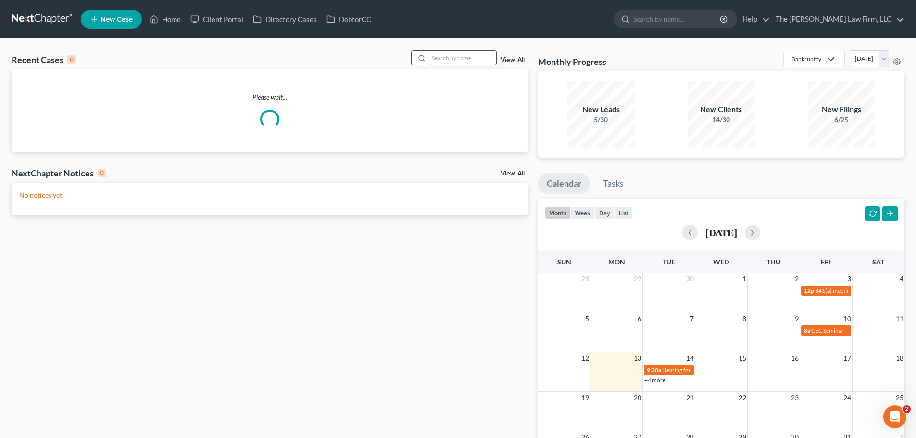
click at [486, 55] on input "search" at bounding box center [462, 58] width 67 height 14
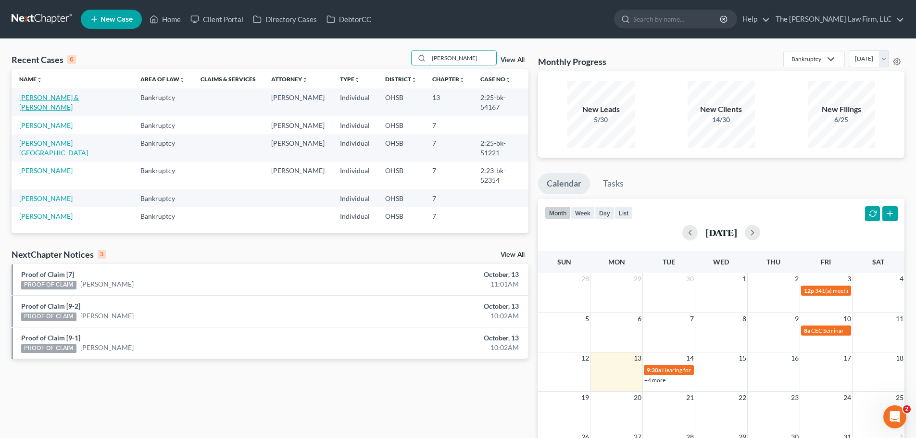
type input "[PERSON_NAME]"
click at [79, 96] on link "[PERSON_NAME] & [PERSON_NAME]" at bounding box center [49, 102] width 60 height 18
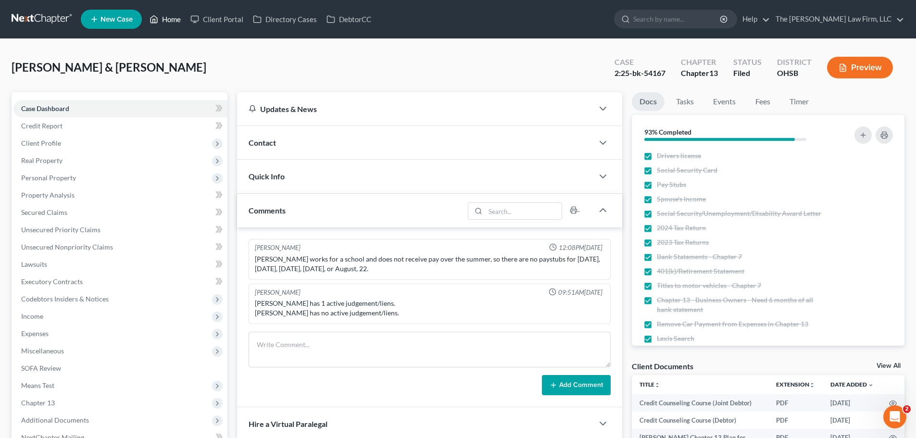
drag, startPoint x: 172, startPoint y: 16, endPoint x: 323, endPoint y: 56, distance: 156.7
click at [172, 16] on link "Home" at bounding box center [165, 19] width 41 height 17
